Goal: Transaction & Acquisition: Purchase product/service

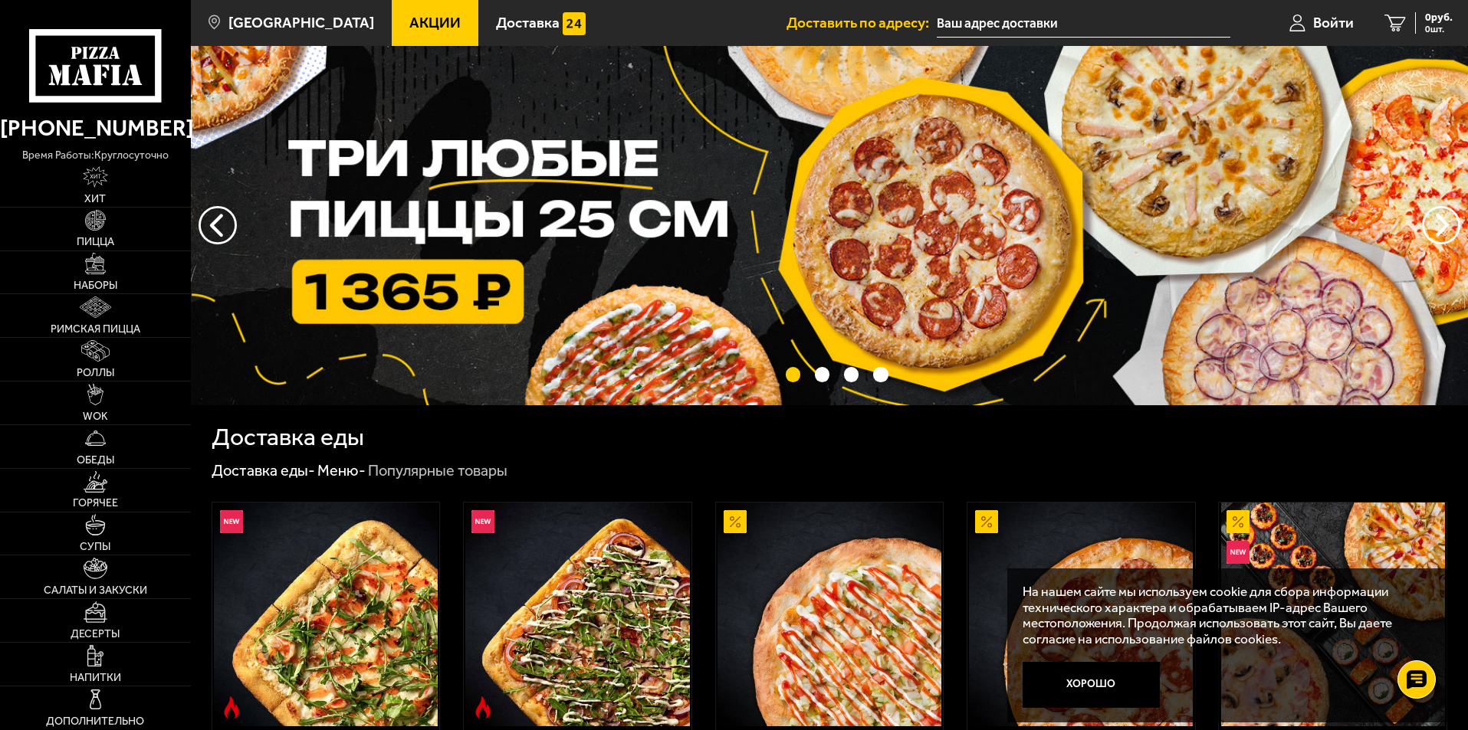
click at [485, 156] on img at bounding box center [829, 225] width 1277 height 359
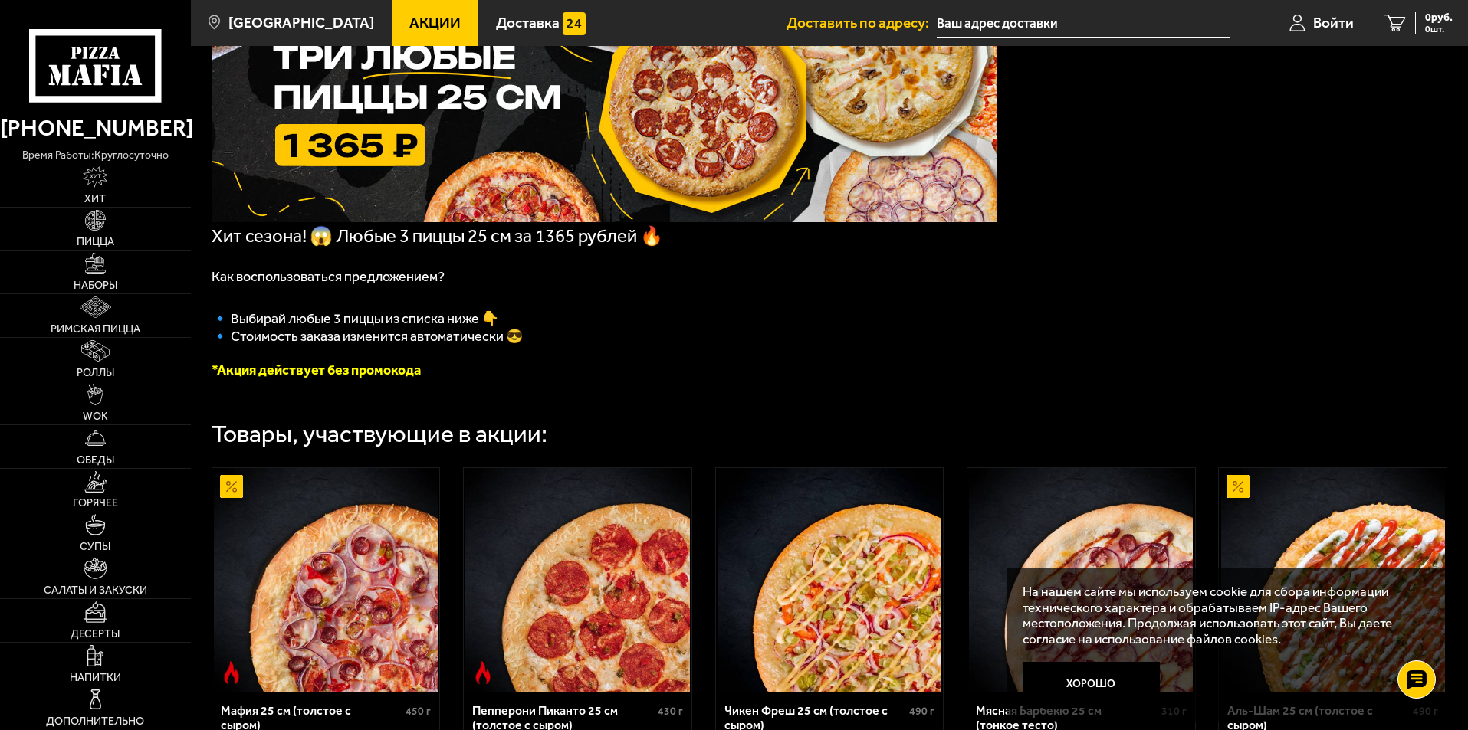
scroll to position [383, 0]
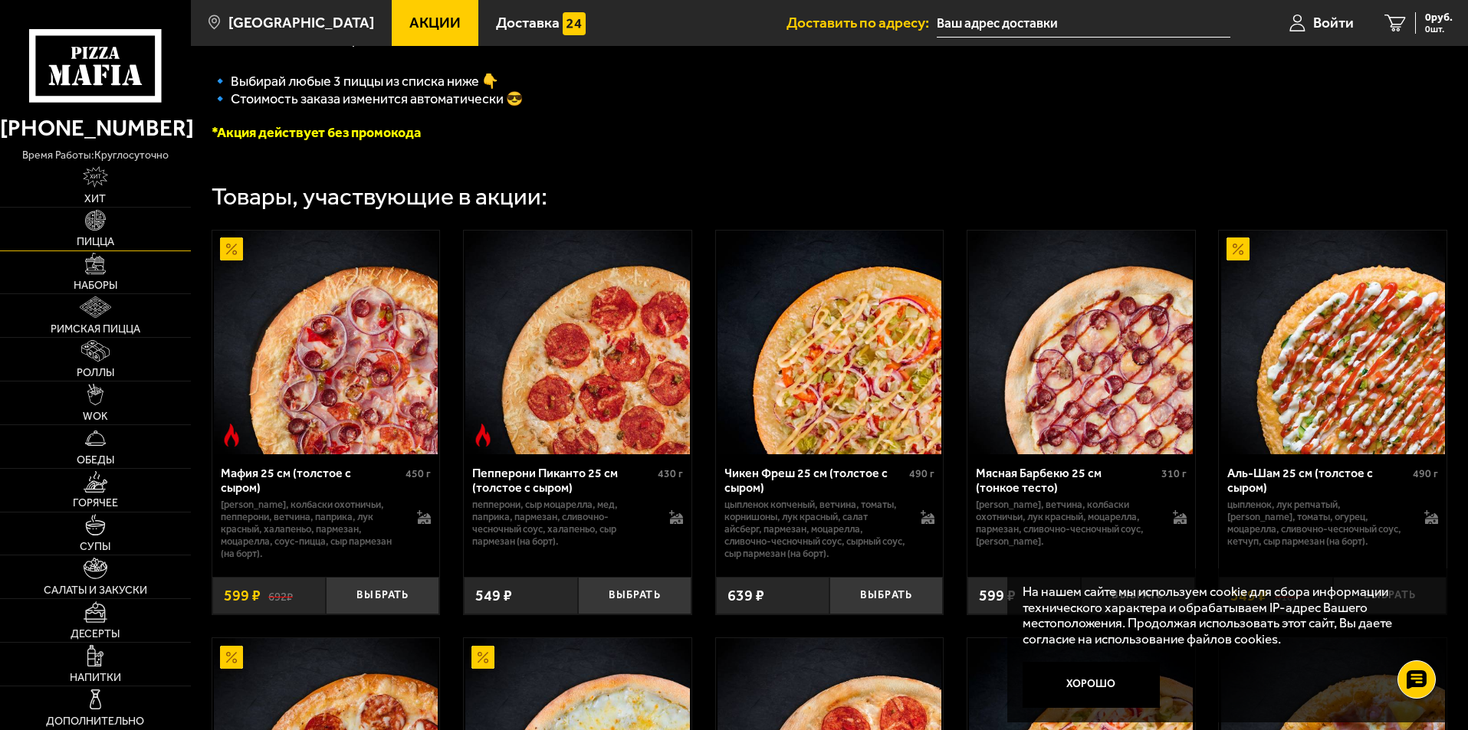
click at [108, 235] on link "Пицца" at bounding box center [95, 229] width 191 height 43
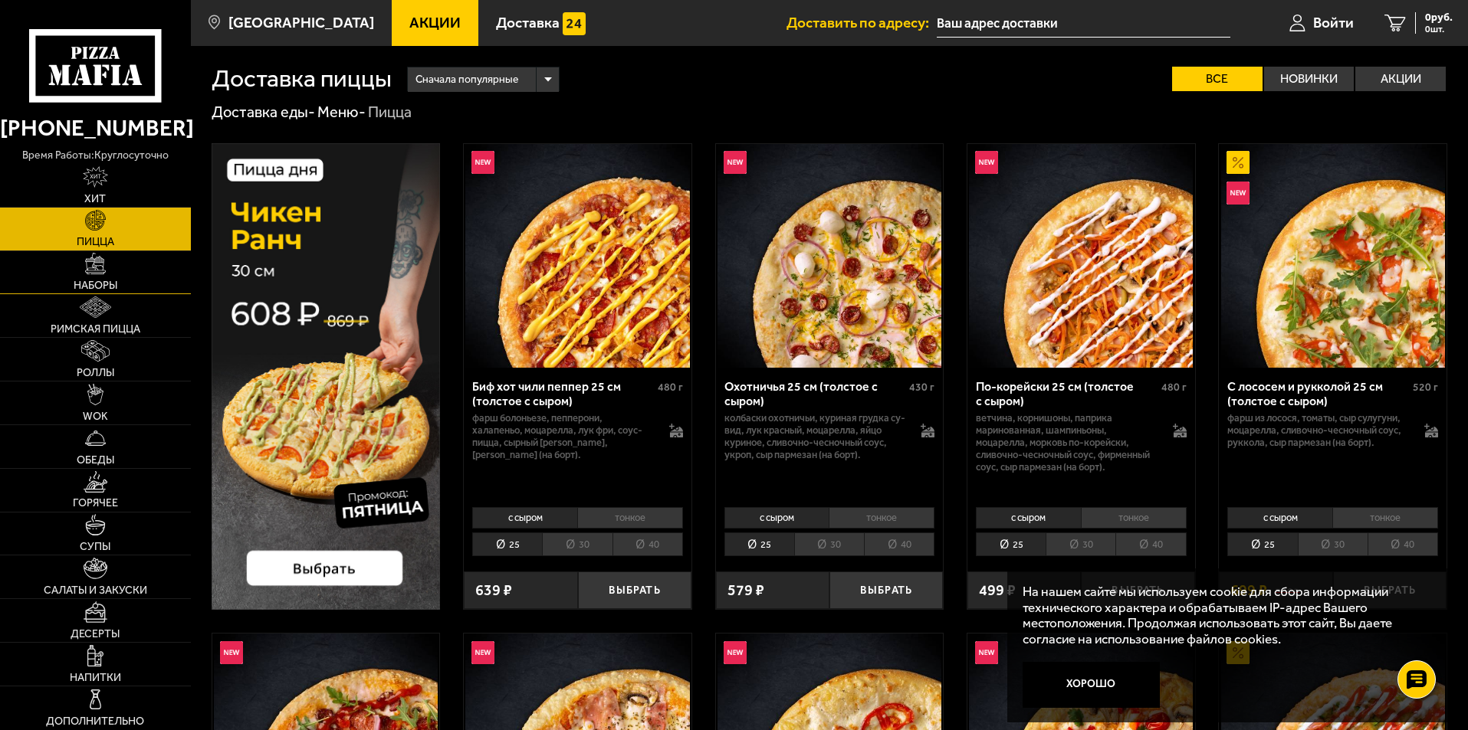
click at [103, 269] on img at bounding box center [95, 263] width 21 height 21
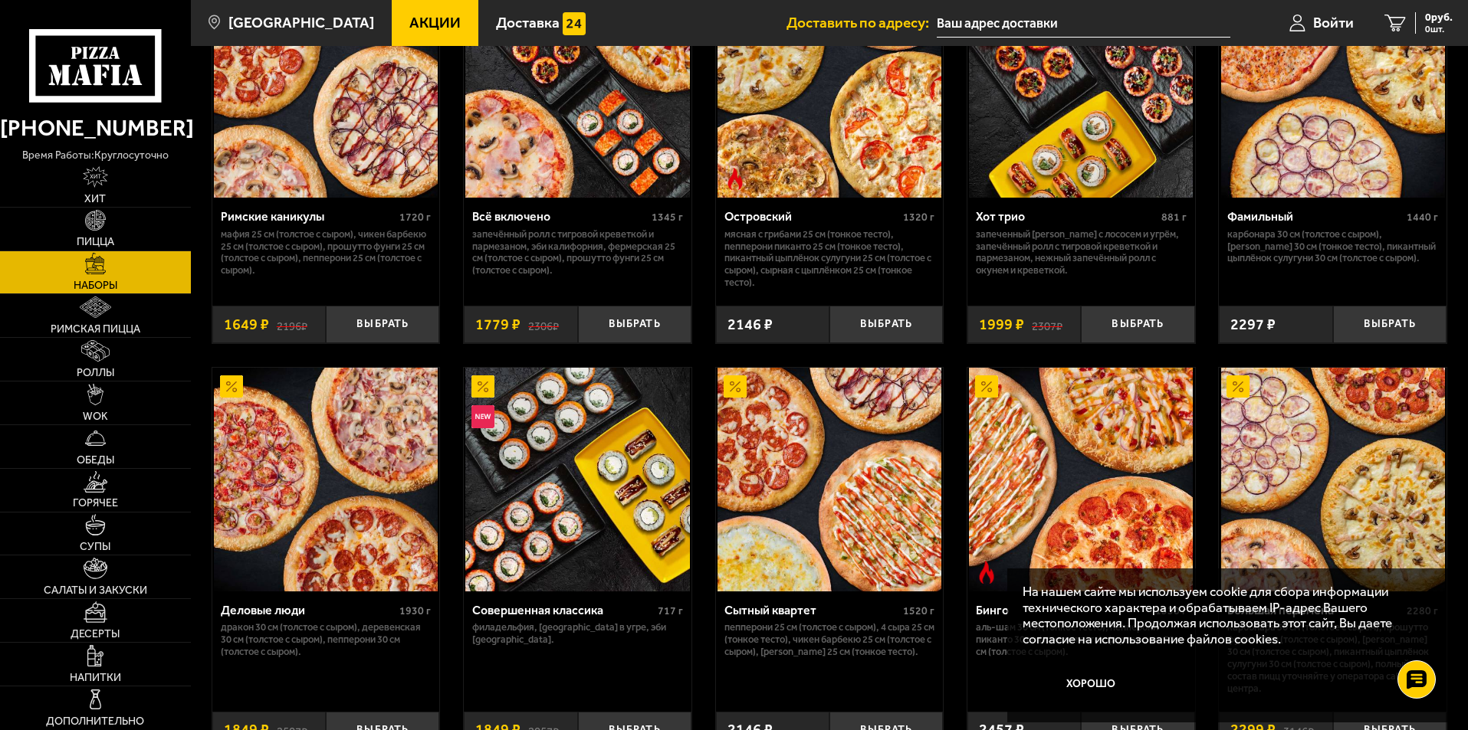
scroll to position [1380, 0]
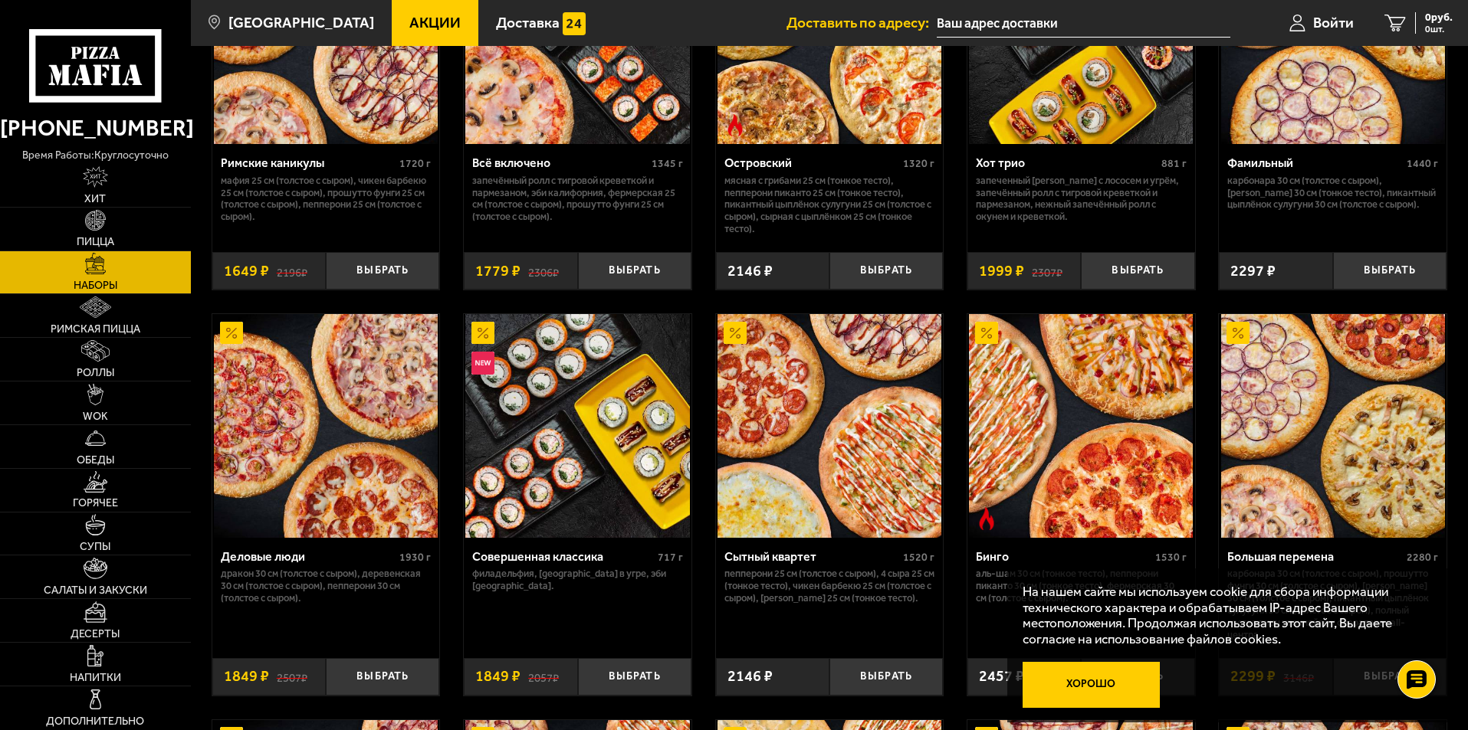
click at [1126, 676] on button "Хорошо" at bounding box center [1091, 685] width 138 height 46
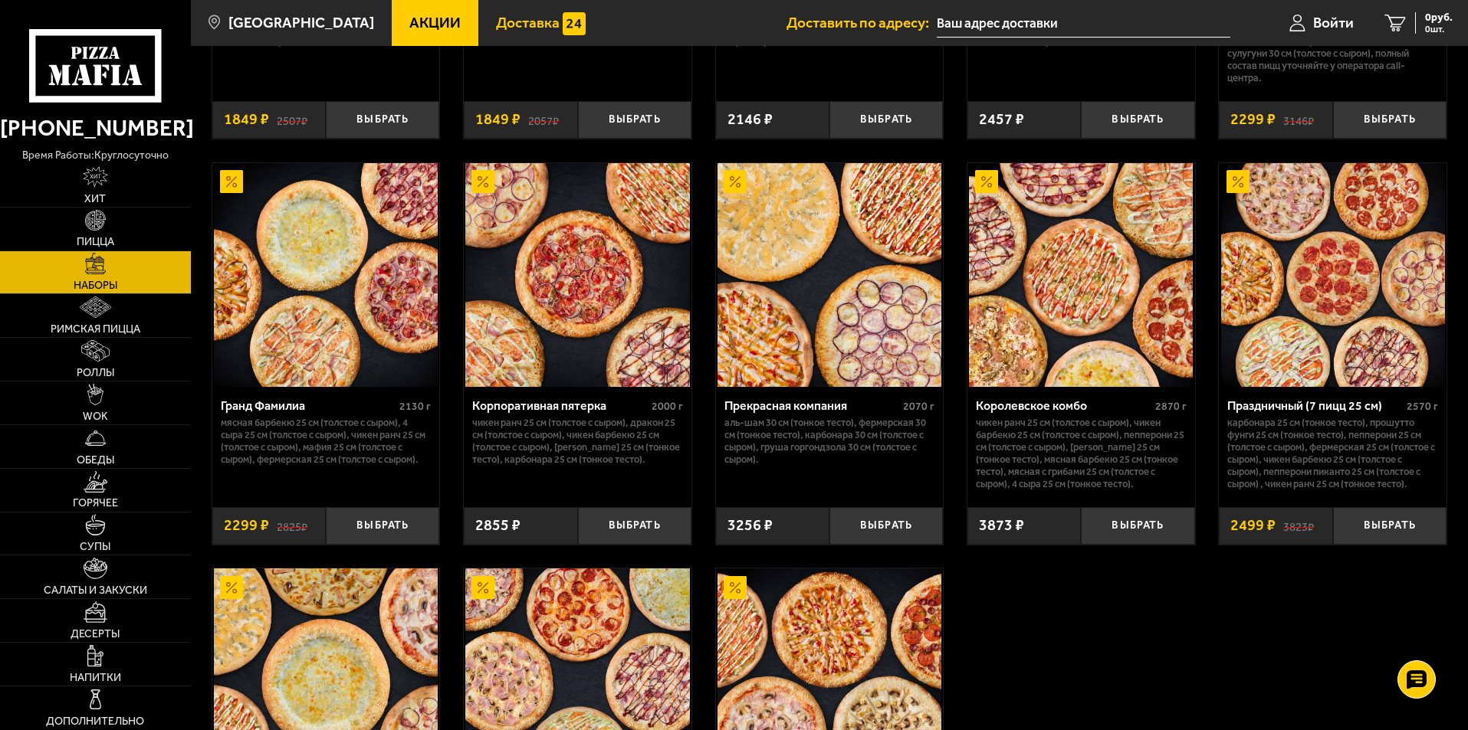
scroll to position [1763, 0]
